Goal: Task Accomplishment & Management: Use online tool/utility

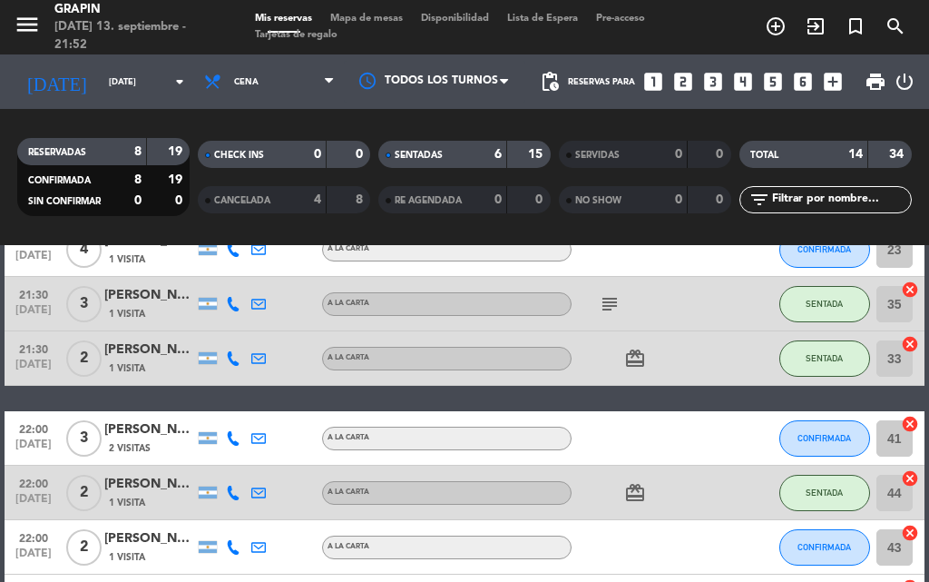
scroll to position [339, 0]
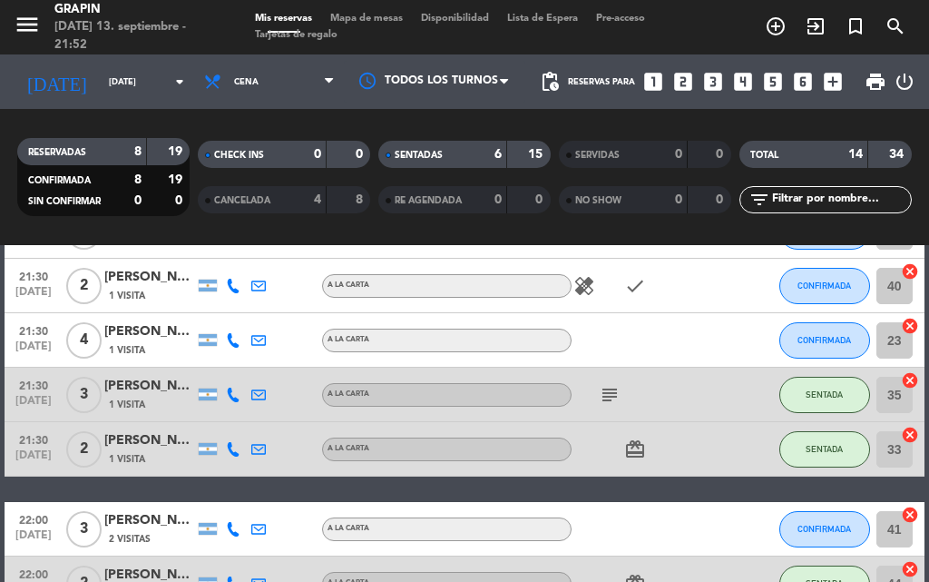
click at [588, 287] on icon "healing" at bounding box center [585, 286] width 22 height 22
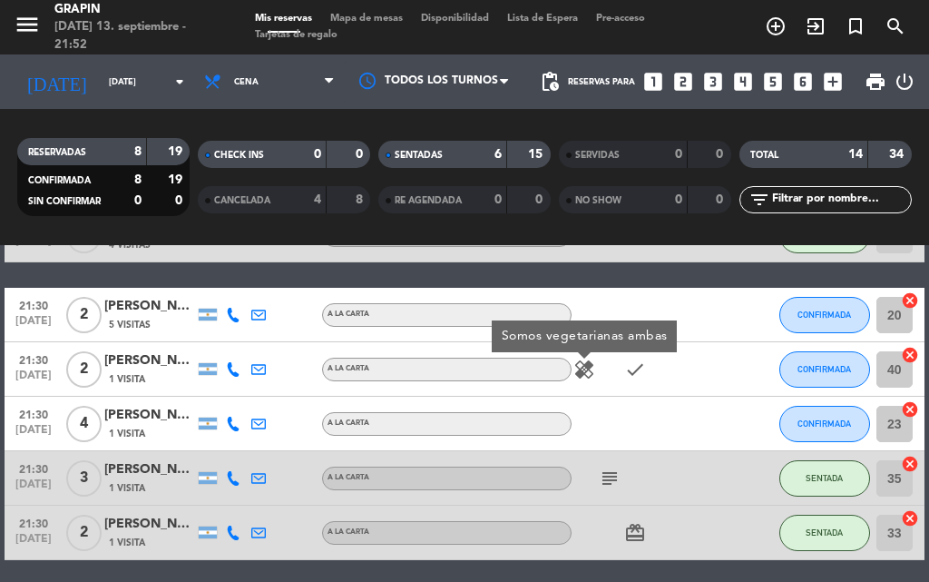
scroll to position [248, 0]
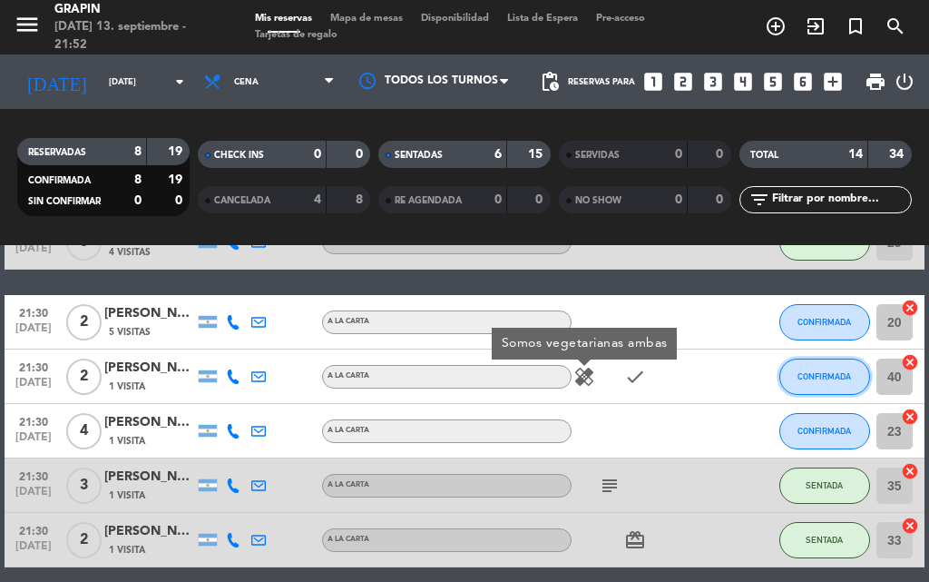
click at [817, 376] on span "CONFIRMADA" at bounding box center [825, 376] width 54 height 10
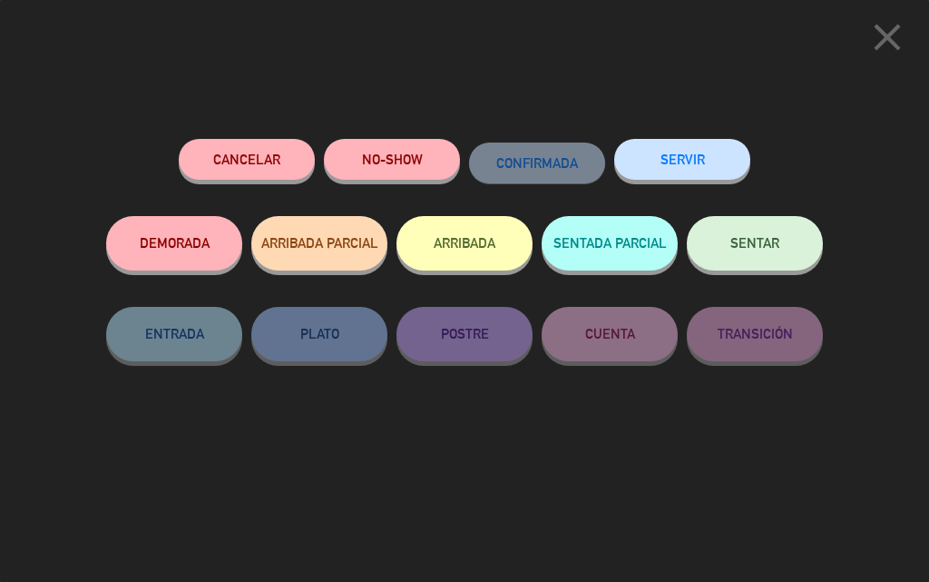
click at [742, 251] on span "SENTAR" at bounding box center [755, 242] width 49 height 15
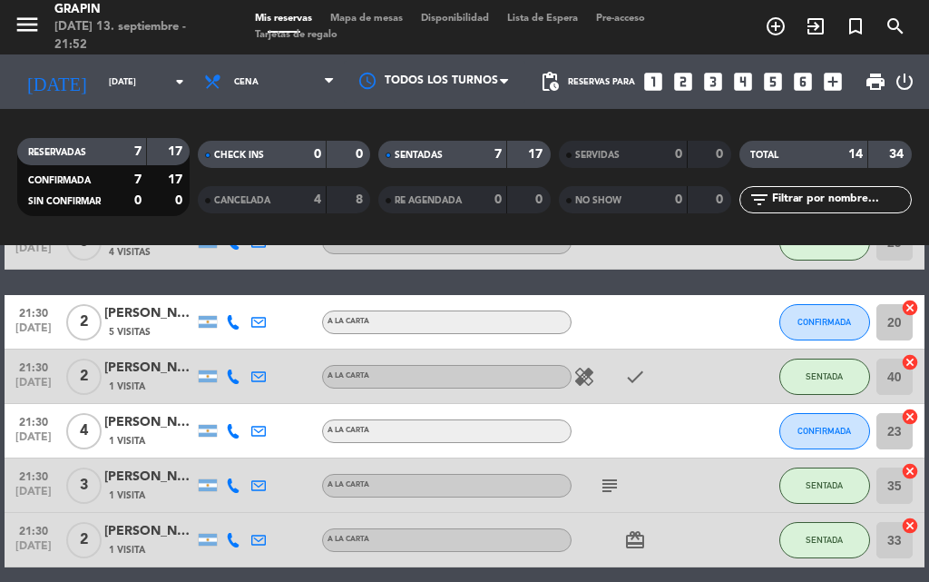
click at [188, 284] on div "20:30 [DATE] 3 [PERSON_NAME] 2 Visitas A LA CARTA SENTADA 27 cancel 21:00 [DATE…" at bounding box center [465, 513] width 920 height 864
click at [801, 428] on span "CONFIRMADA" at bounding box center [825, 431] width 54 height 10
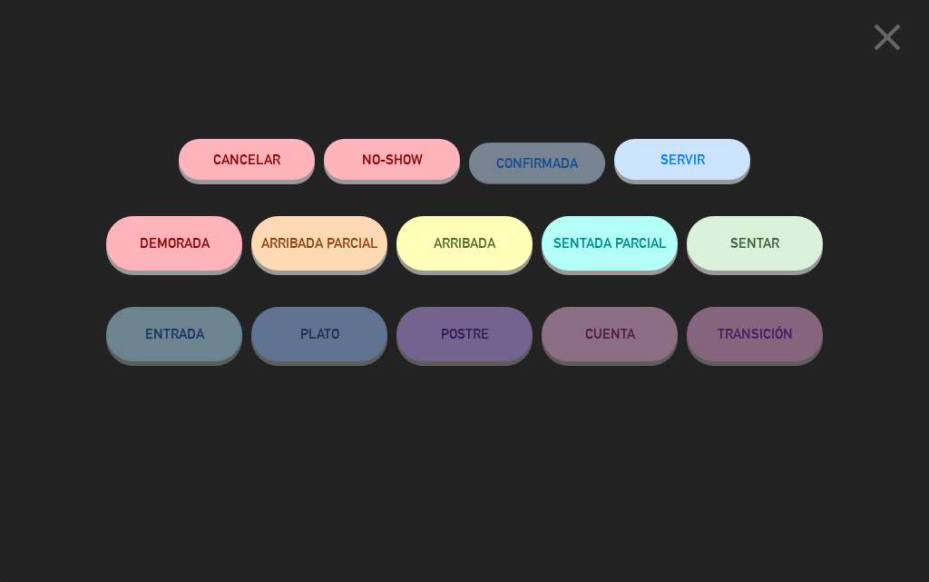
click at [758, 254] on button "SENTAR" at bounding box center [755, 243] width 136 height 54
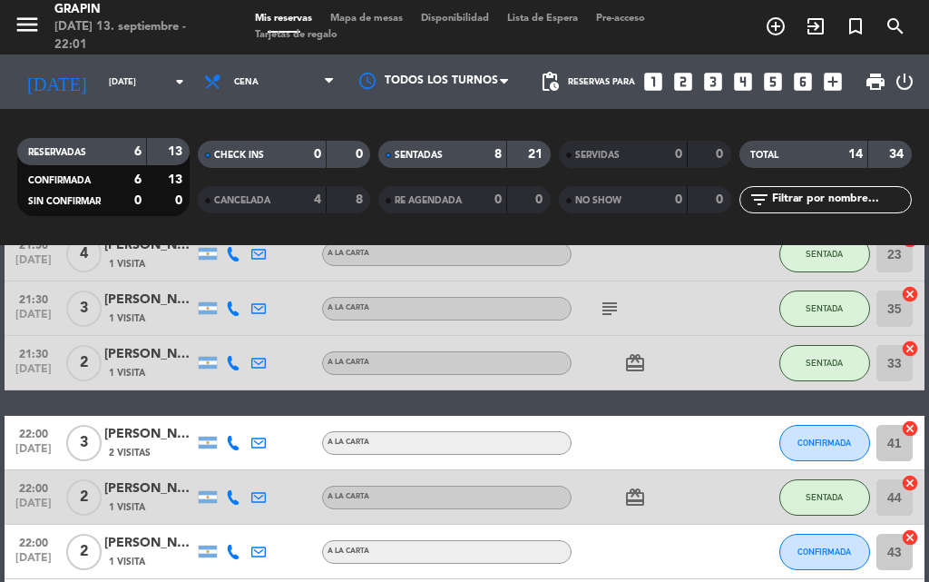
scroll to position [429, 0]
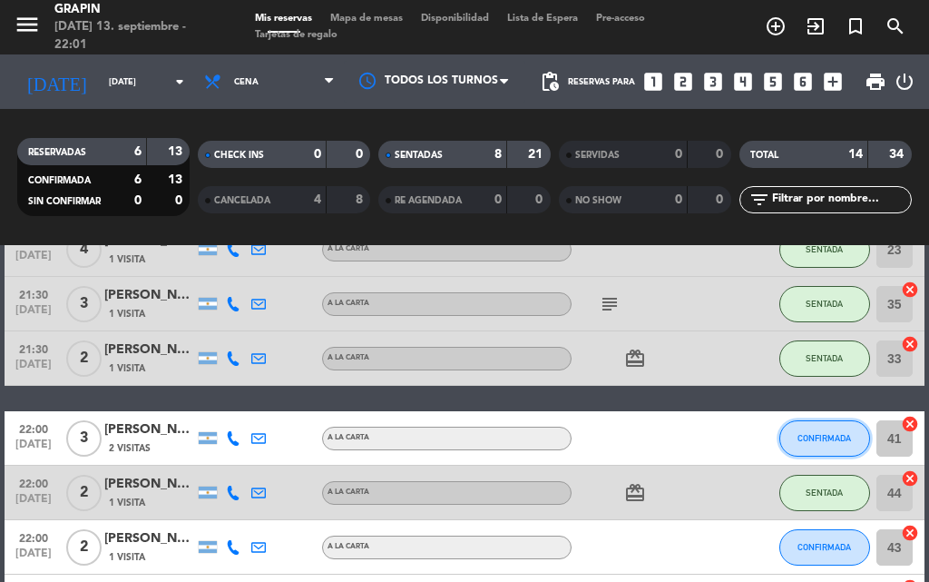
click at [819, 428] on button "CONFIRMADA" at bounding box center [825, 438] width 91 height 36
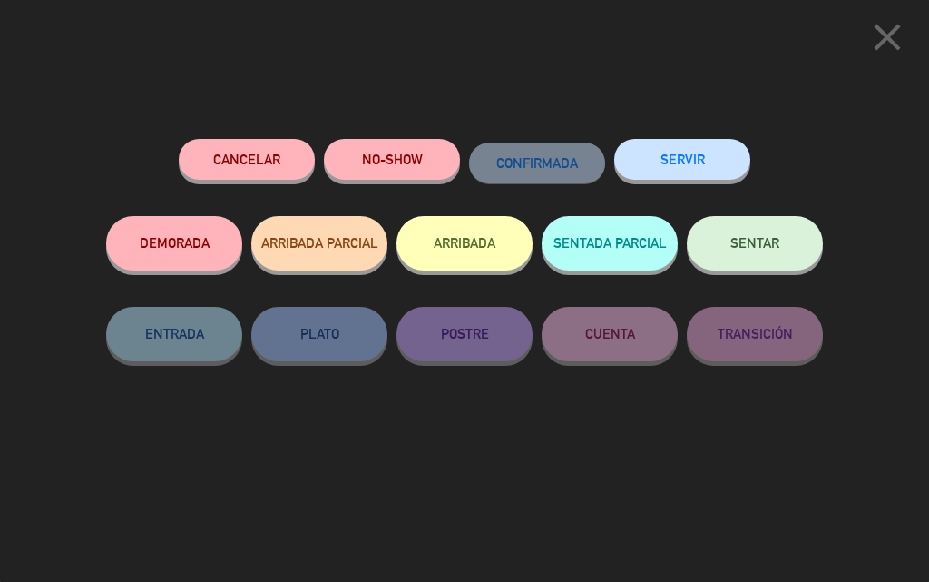
click at [744, 232] on button "SENTAR" at bounding box center [755, 243] width 136 height 54
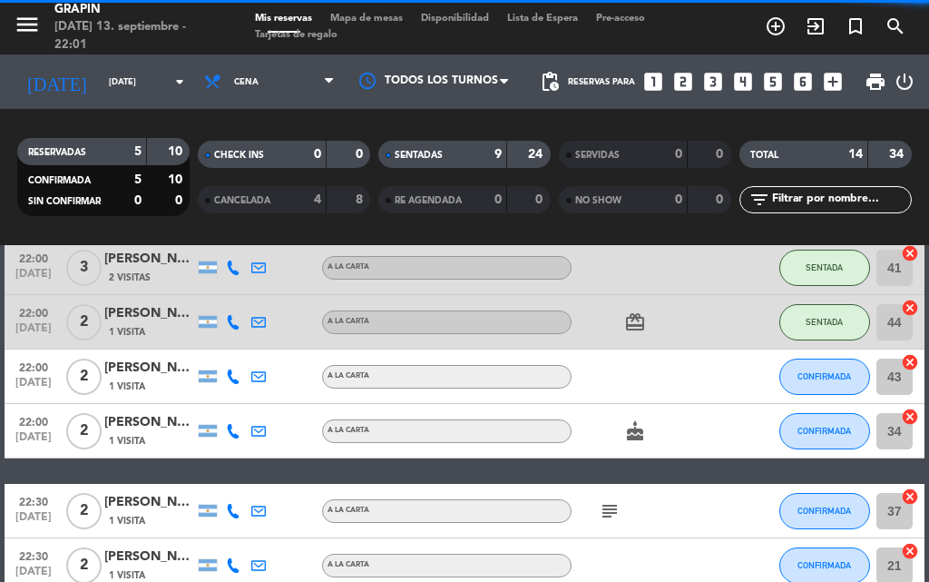
scroll to position [611, 0]
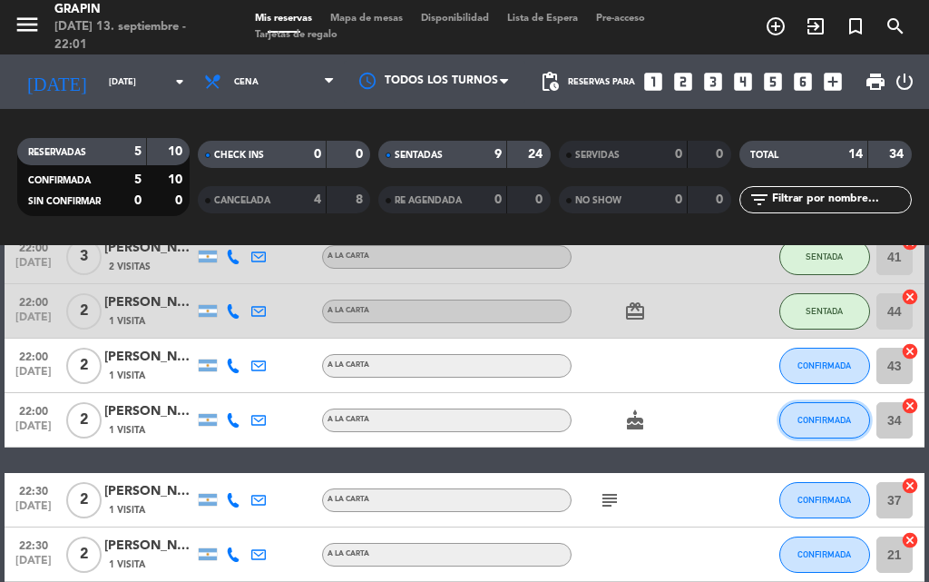
click at [823, 416] on span "CONFIRMADA" at bounding box center [825, 420] width 54 height 10
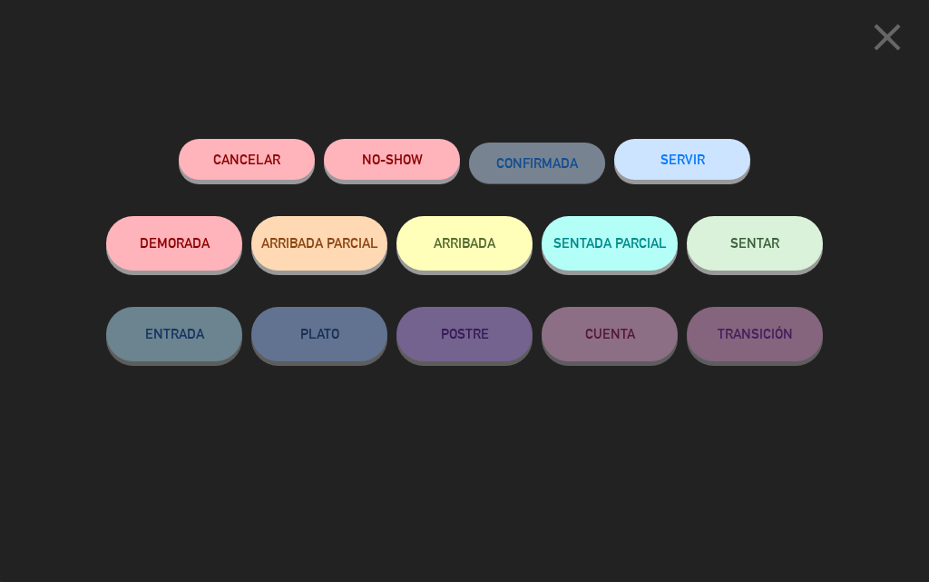
click at [750, 232] on button "SENTAR" at bounding box center [755, 243] width 136 height 54
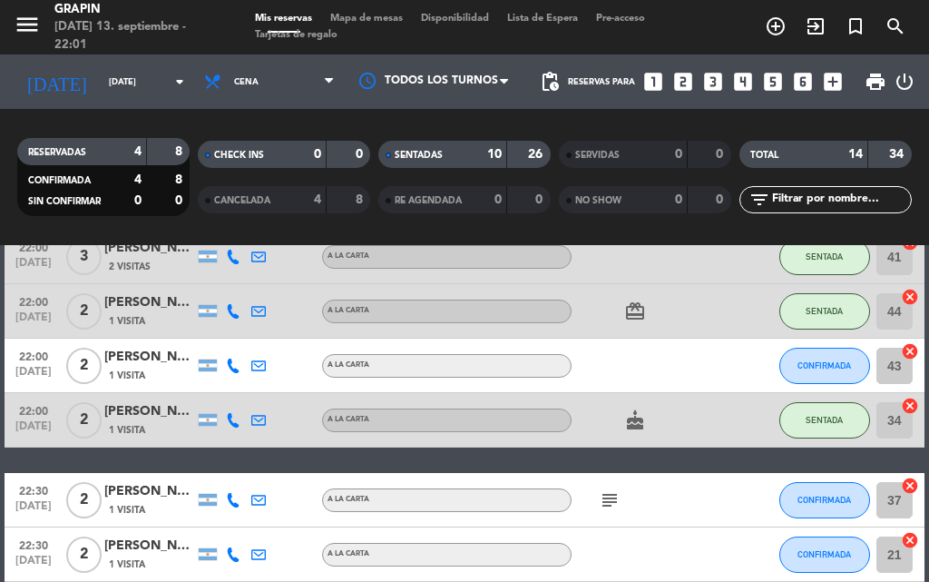
click at [372, 459] on div "20:30 [DATE] 3 [PERSON_NAME] 2 Visitas A LA CARTA SENTADA 27 cancel 21:00 [DATE…" at bounding box center [465, 150] width 920 height 864
click at [369, 449] on div "20:30 [DATE] 3 [PERSON_NAME] 2 Visitas A LA CARTA SENTADA 27 cancel 21:00 [DATE…" at bounding box center [465, 150] width 920 height 864
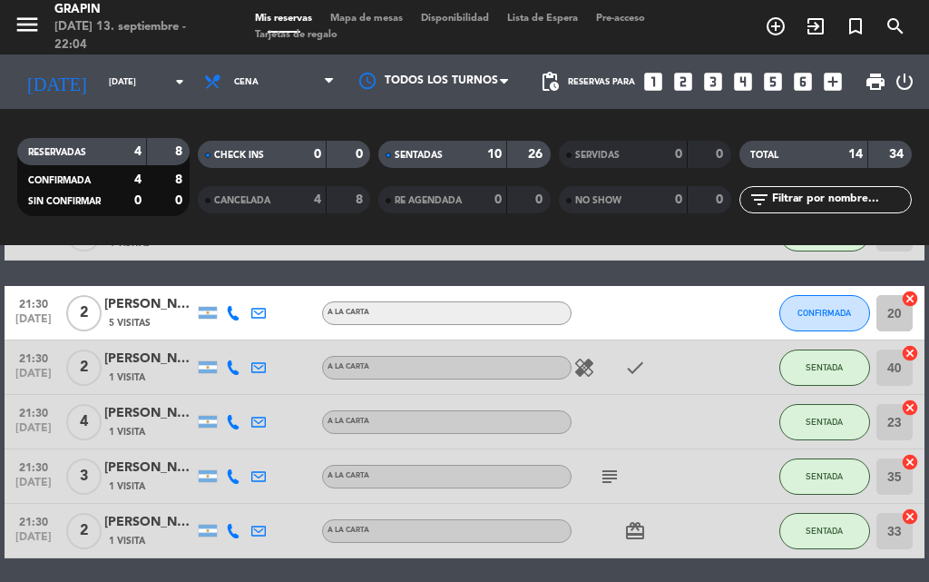
scroll to position [66, 0]
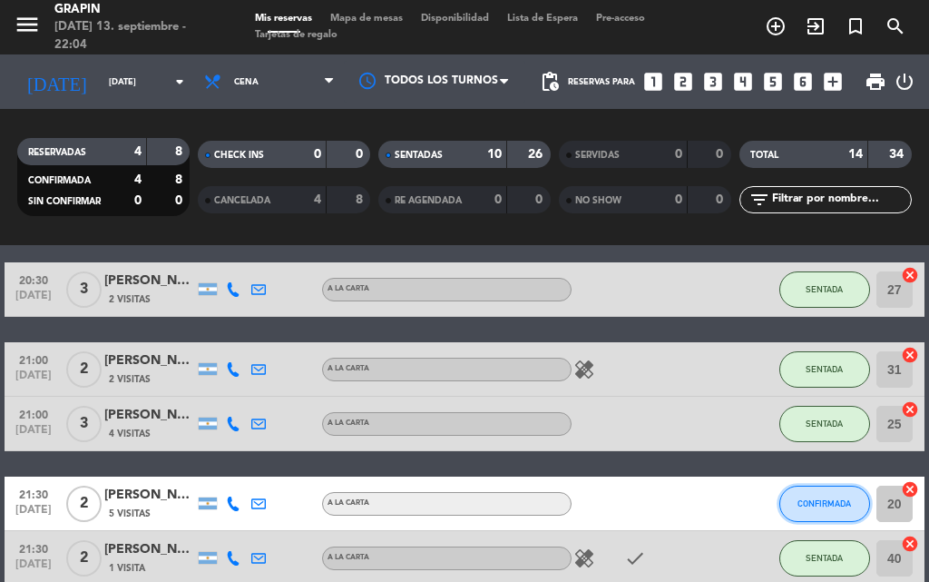
click at [846, 504] on span "CONFIRMADA" at bounding box center [825, 503] width 54 height 10
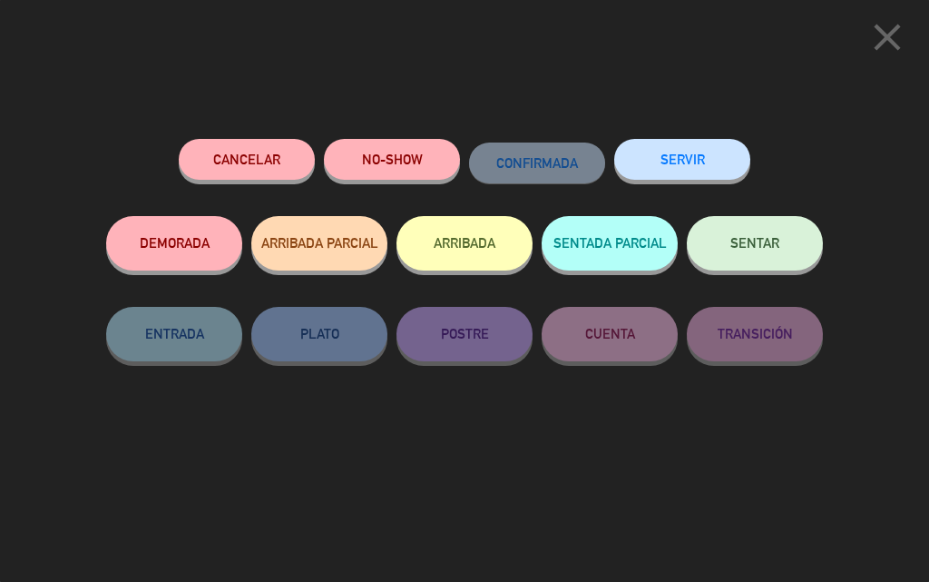
click at [402, 163] on button "NO-SHOW" at bounding box center [392, 159] width 136 height 41
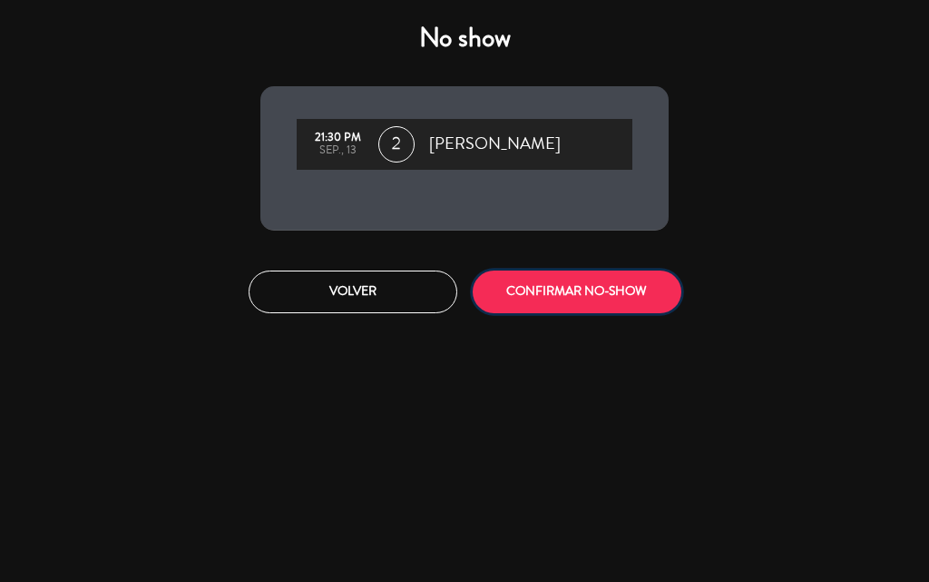
click at [544, 310] on button "CONFIRMAR NO-SHOW" at bounding box center [577, 291] width 209 height 43
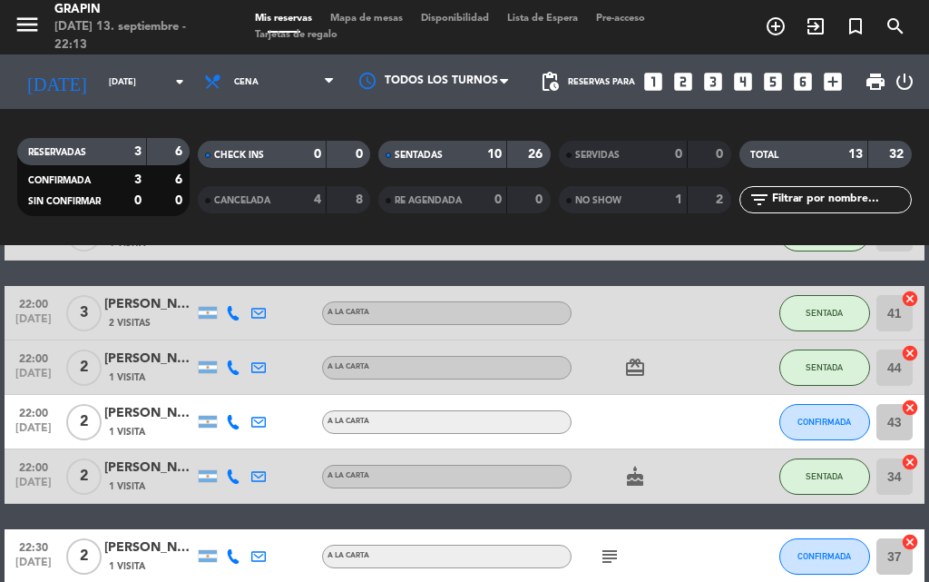
scroll to position [520, 0]
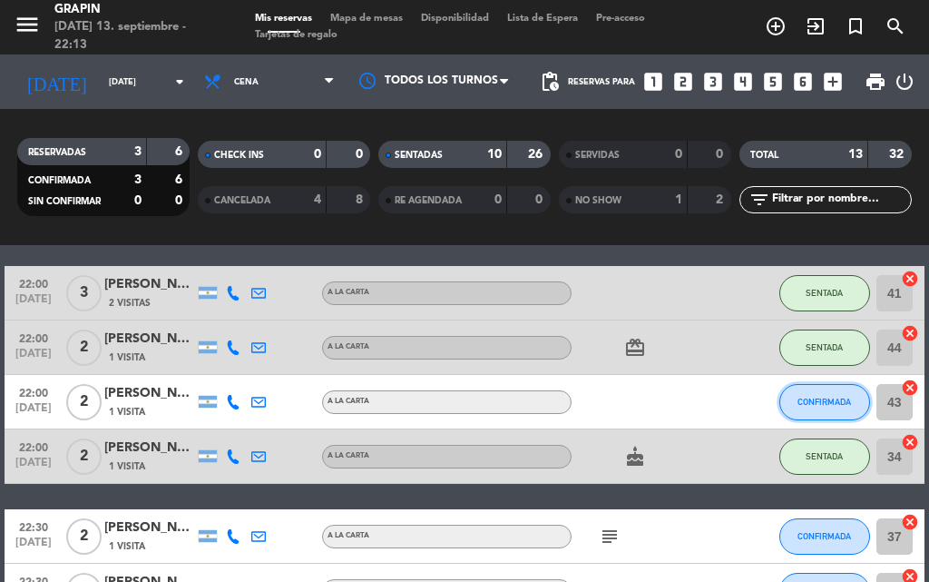
click at [811, 399] on span "CONFIRMADA" at bounding box center [825, 402] width 54 height 10
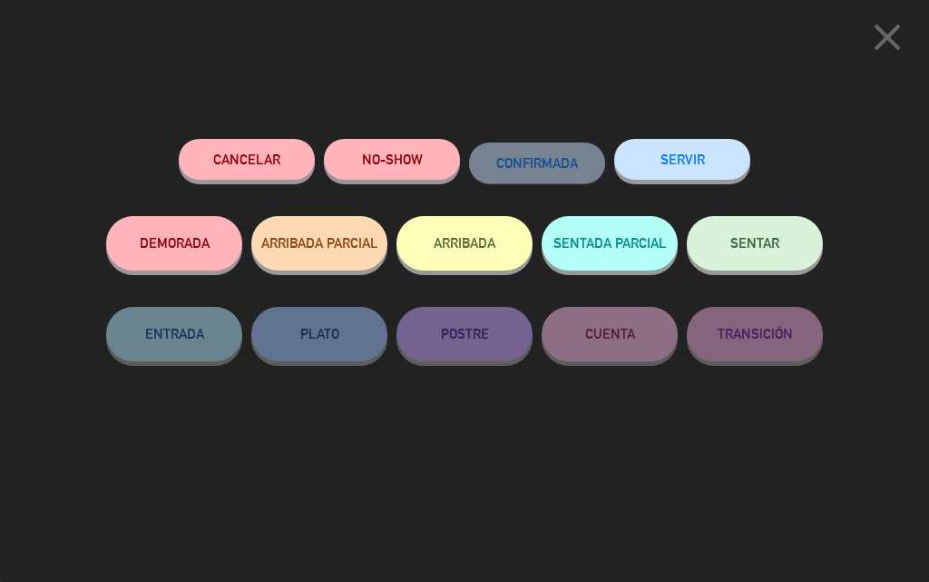
drag, startPoint x: 776, startPoint y: 241, endPoint x: 726, endPoint y: 261, distance: 53.4
click at [775, 241] on span "SENTAR" at bounding box center [755, 242] width 49 height 15
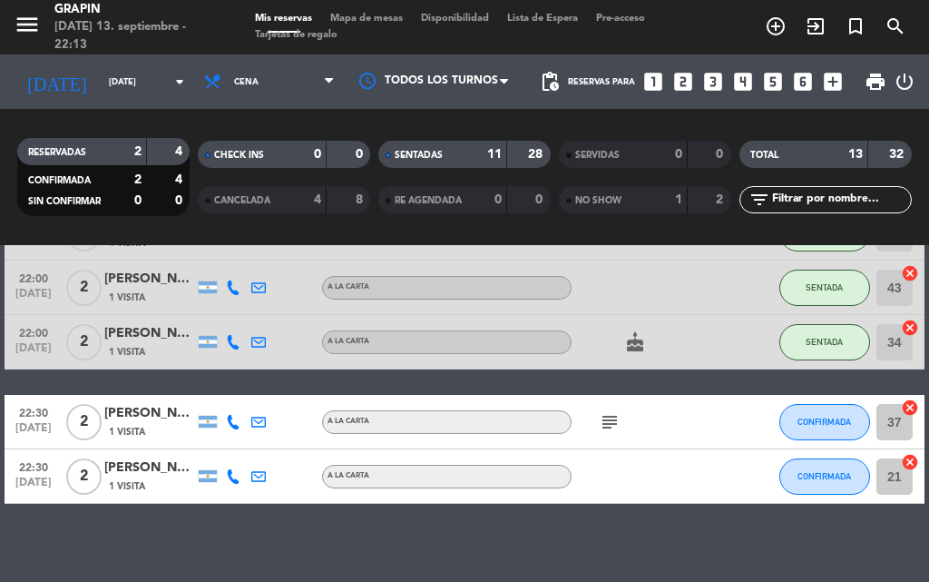
scroll to position [647, 0]
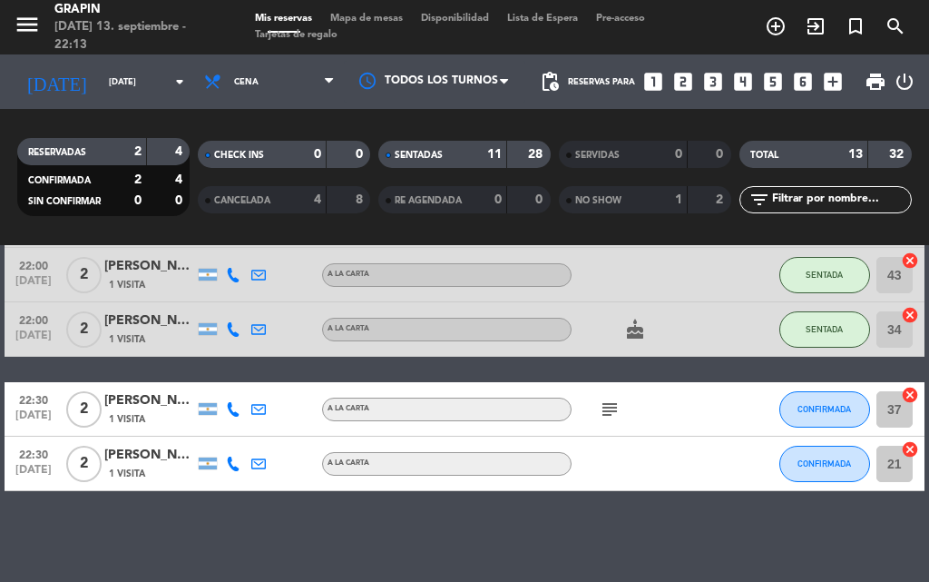
click at [200, 377] on div "20:30 [DATE] 3 [PERSON_NAME] 2 Visitas A LA CARTA SENTADA 27 cancel 21:00 [DATE…" at bounding box center [465, 86] width 920 height 810
click at [623, 403] on span "subject" at bounding box center [609, 409] width 25 height 22
click at [618, 415] on icon "subject" at bounding box center [610, 409] width 22 height 22
click at [633, 536] on div "No hay notas para este servicio. Haz clic para agregar una 20:30 [DATE] 3 [PERS…" at bounding box center [464, 413] width 929 height 337
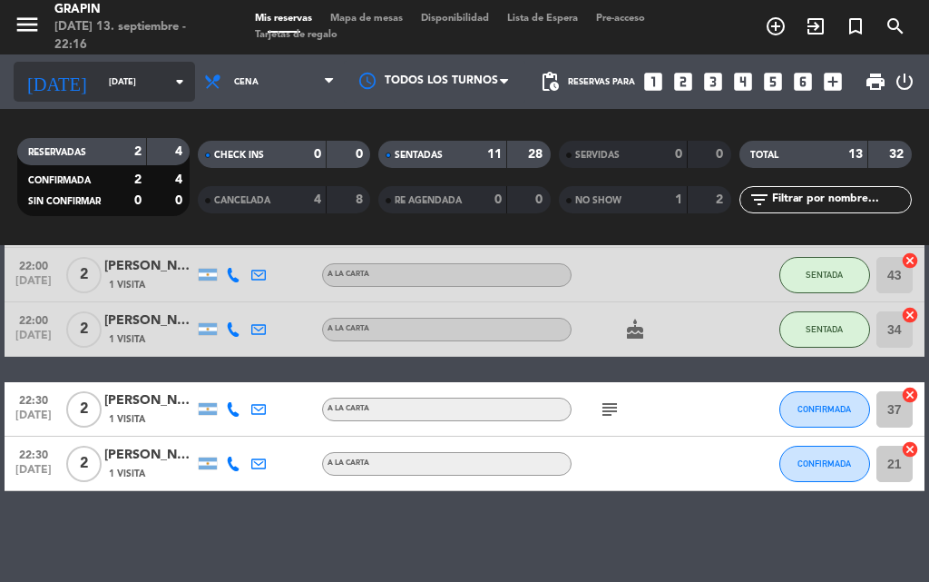
click at [123, 75] on input "[DATE]" at bounding box center [159, 82] width 119 height 28
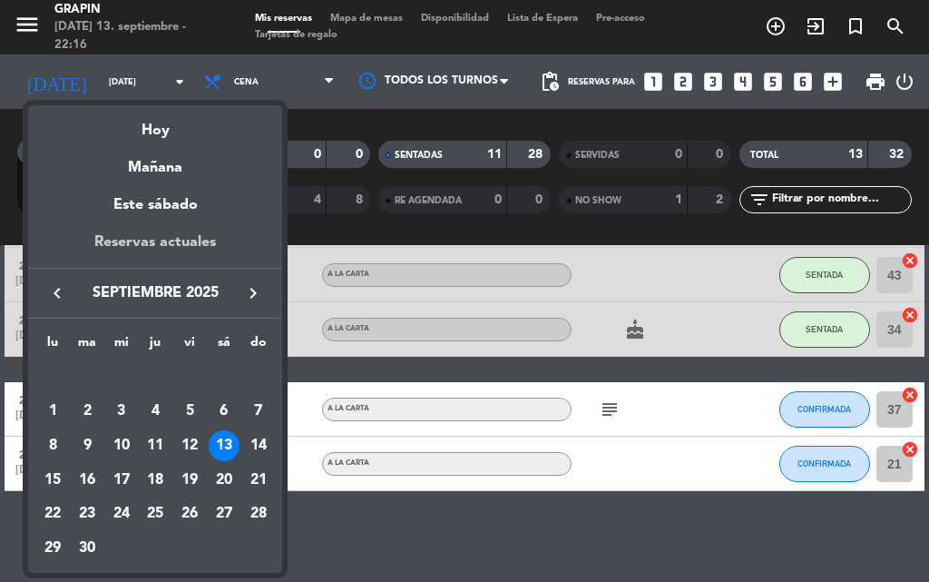
click at [184, 241] on div "Reservas actuales" at bounding box center [155, 249] width 254 height 37
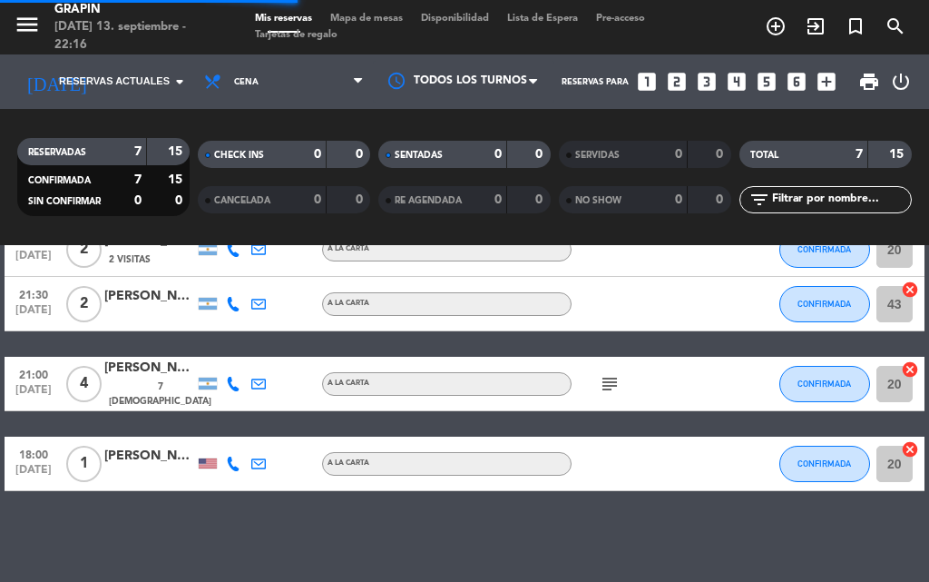
scroll to position [300, 0]
click at [608, 387] on icon "subject" at bounding box center [610, 384] width 22 height 22
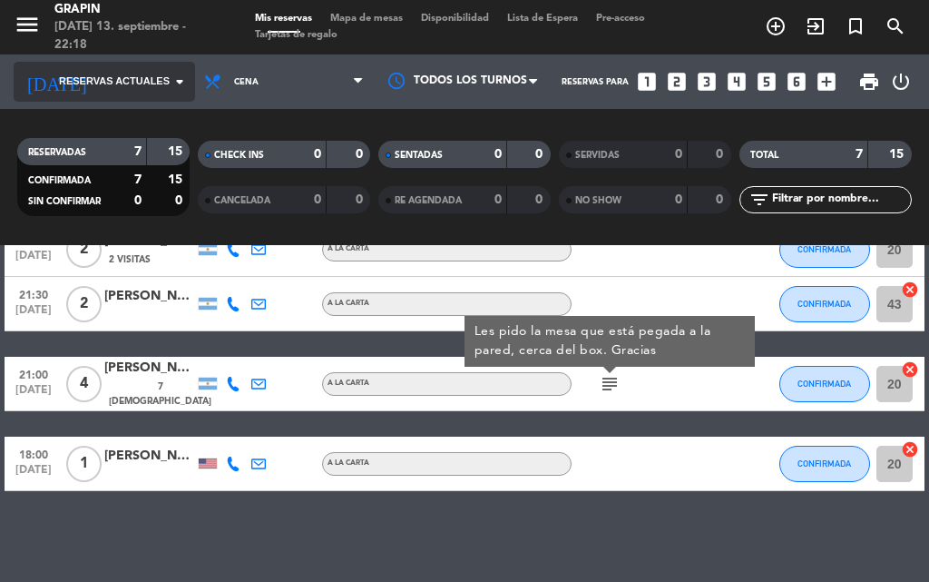
click at [143, 84] on span "Reservas actuales" at bounding box center [114, 82] width 111 height 16
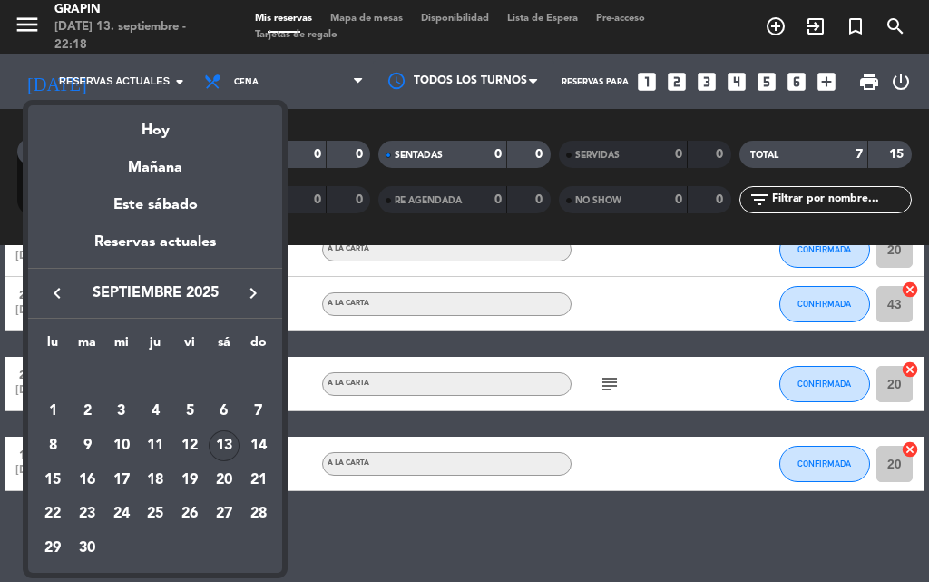
drag, startPoint x: 179, startPoint y: 133, endPoint x: 174, endPoint y: 147, distance: 15.2
click at [180, 133] on div "Hoy" at bounding box center [155, 123] width 254 height 37
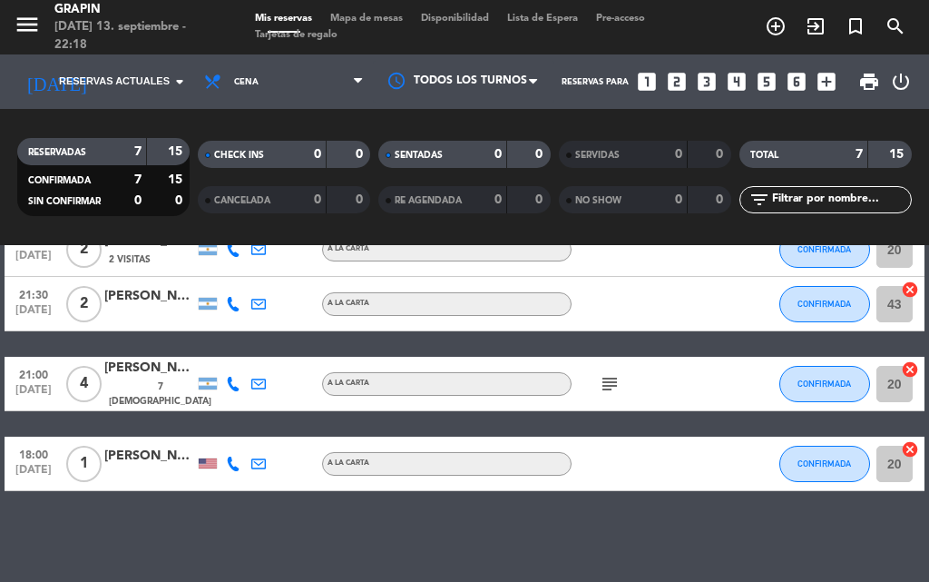
type input "[DATE]"
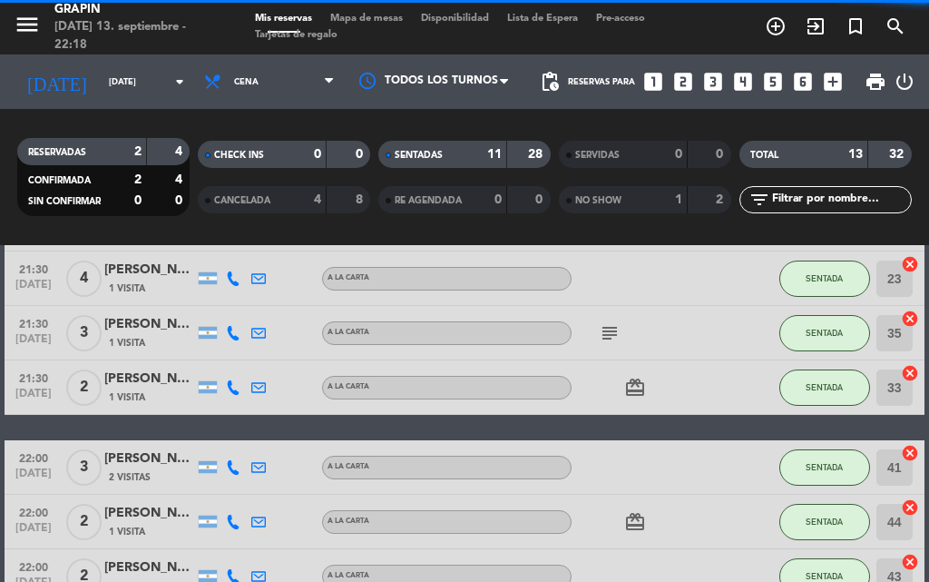
scroll to position [647, 0]
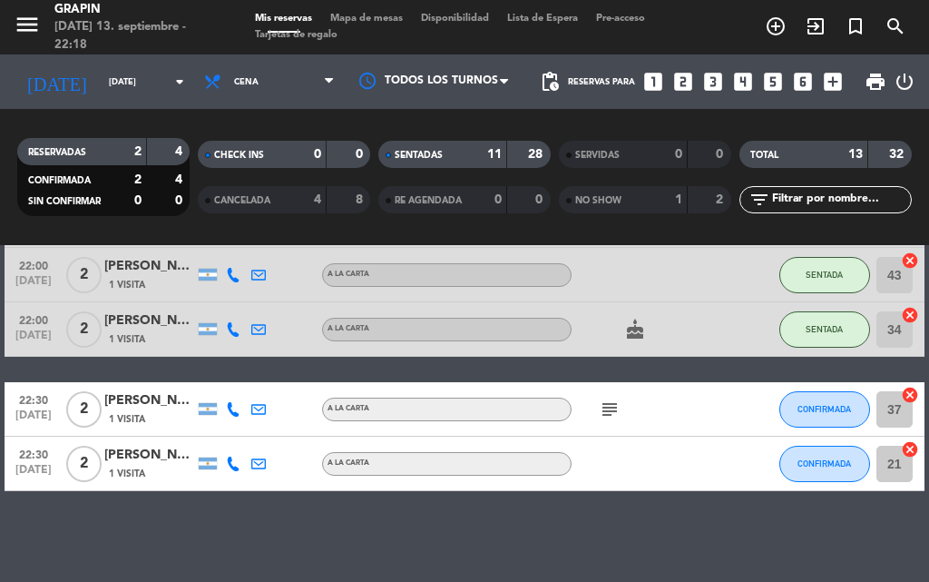
click at [614, 405] on icon "subject" at bounding box center [610, 409] width 22 height 22
click at [812, 405] on button "CONFIRMADA" at bounding box center [825, 409] width 91 height 36
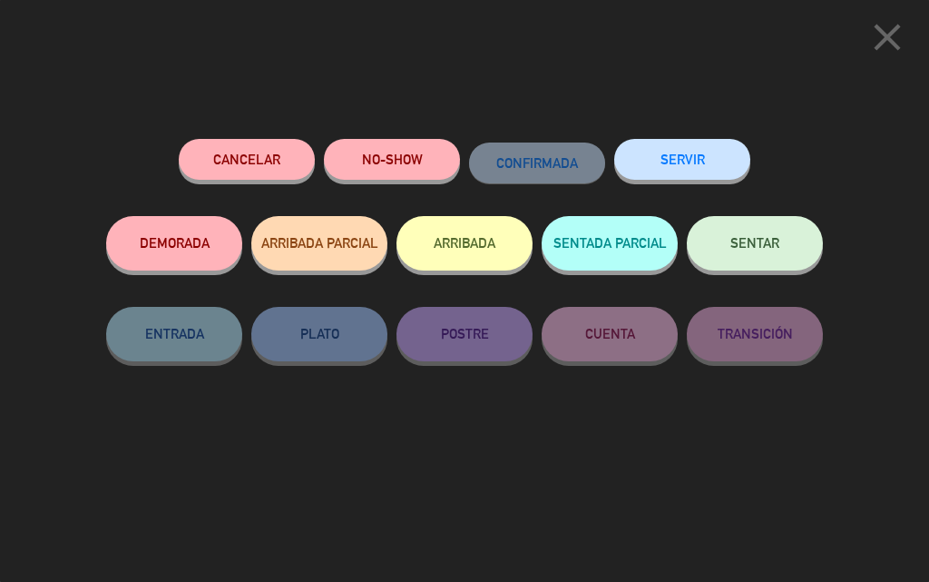
click at [757, 234] on button "SENTAR" at bounding box center [755, 243] width 136 height 54
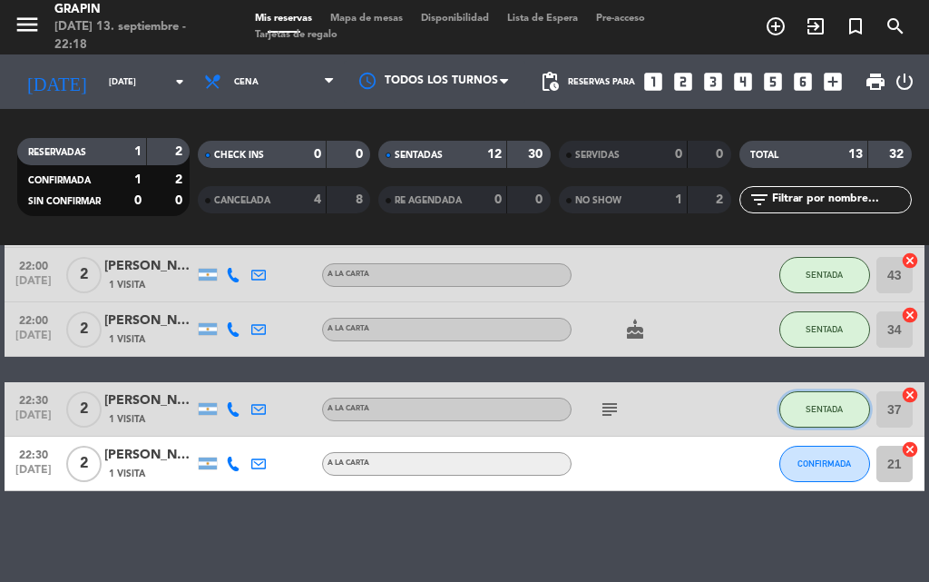
click at [825, 405] on span "SENTADA" at bounding box center [824, 409] width 37 height 10
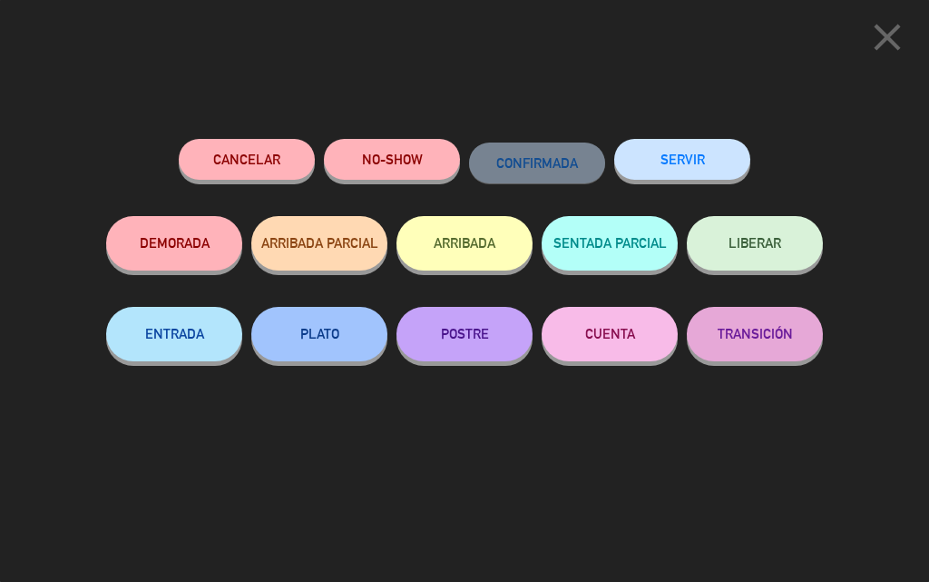
drag, startPoint x: 753, startPoint y: 241, endPoint x: 765, endPoint y: 294, distance: 54.8
click at [753, 241] on span "LIBERAR" at bounding box center [755, 242] width 53 height 15
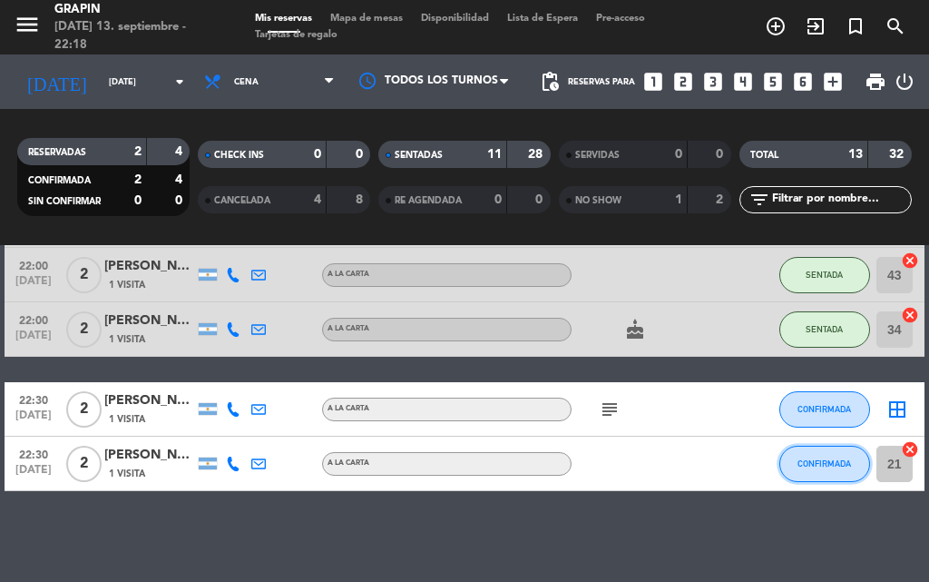
click at [847, 458] on span "CONFIRMADA" at bounding box center [825, 463] width 54 height 10
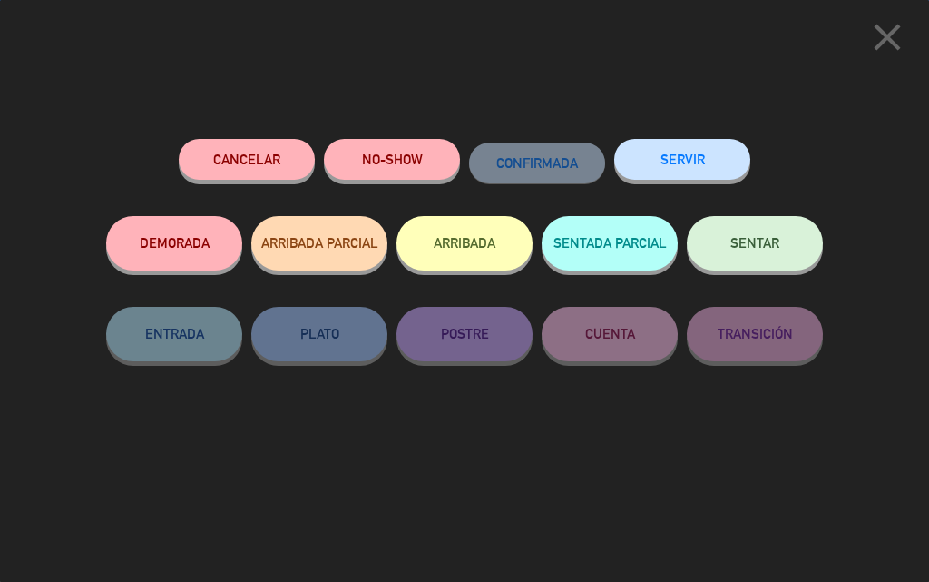
click at [752, 257] on button "SENTAR" at bounding box center [755, 243] width 136 height 54
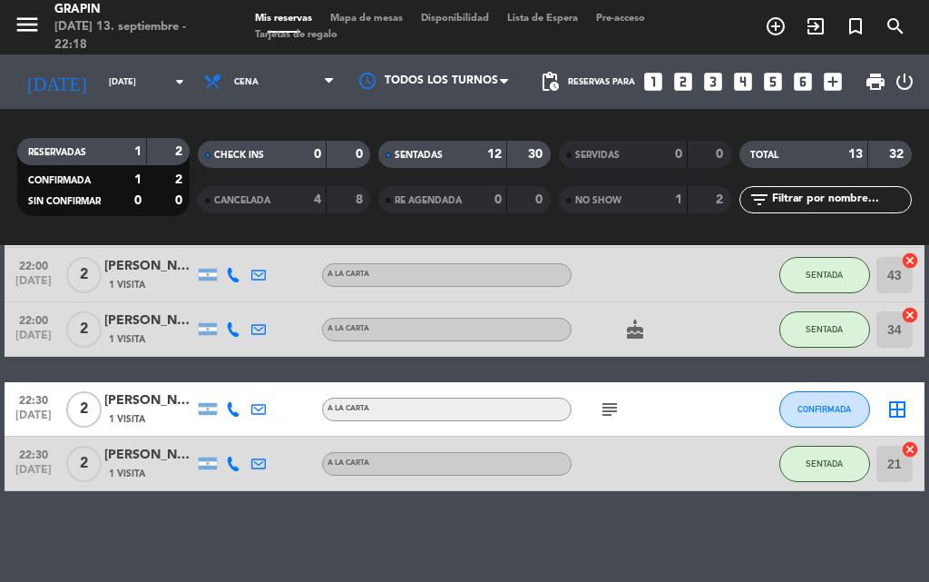
click at [517, 373] on div "20:30 [DATE] 3 [PERSON_NAME] 2 Visitas A LA CARTA SENTADA 27 cancel 21:00 [DATE…" at bounding box center [465, 86] width 920 height 810
click at [575, 539] on div "No hay notas para este servicio. Haz clic para agregar una 20:30 [DATE] 3 [PERS…" at bounding box center [464, 413] width 929 height 337
click at [614, 408] on icon "subject" at bounding box center [610, 409] width 22 height 22
click at [431, 367] on div "20:30 [DATE] 3 [PERSON_NAME] 2 Visitas A LA CARTA SENTADA 27 cancel 21:00 [DATE…" at bounding box center [465, 86] width 920 height 810
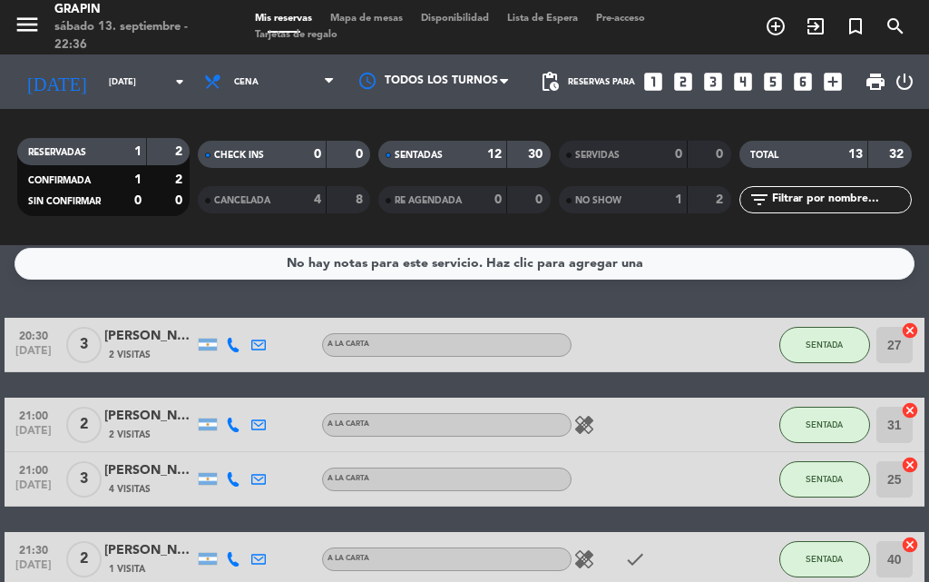
scroll to position [0, 0]
